Goal: Task Accomplishment & Management: Use online tool/utility

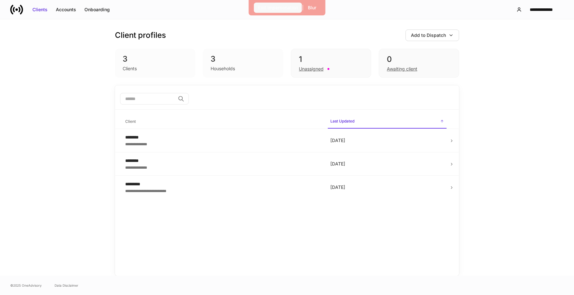
click at [270, 12] on button "Exit Impersonation" at bounding box center [278, 8] width 48 height 10
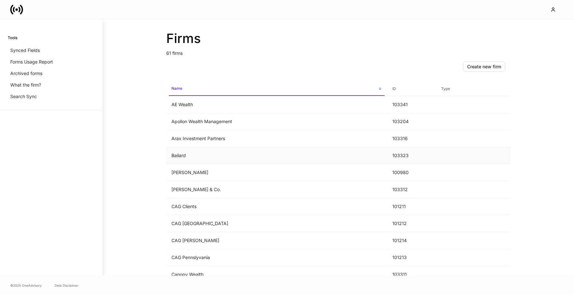
click at [211, 154] on td "Bailard" at bounding box center [276, 155] width 221 height 17
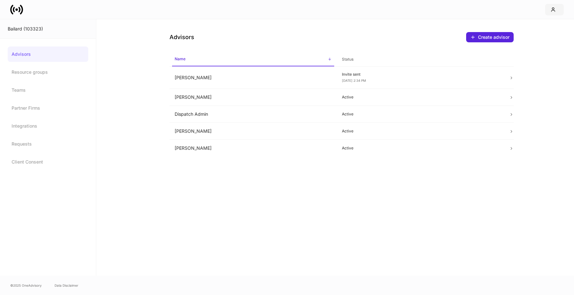
click at [552, 7] on icon "button" at bounding box center [552, 9] width 5 height 5
drag, startPoint x: 507, startPoint y: 34, endPoint x: 455, endPoint y: 6, distance: 59.4
click at [455, 6] on div "Settings Get support Logout" at bounding box center [287, 149] width 574 height 291
click at [452, 7] on div at bounding box center [287, 9] width 574 height 19
click at [245, 129] on td "[PERSON_NAME]" at bounding box center [252, 131] width 167 height 17
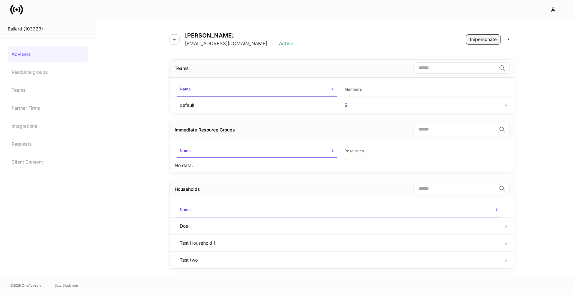
click at [493, 37] on div "Impersonate" at bounding box center [483, 39] width 27 height 6
